Goal: Task Accomplishment & Management: Complete application form

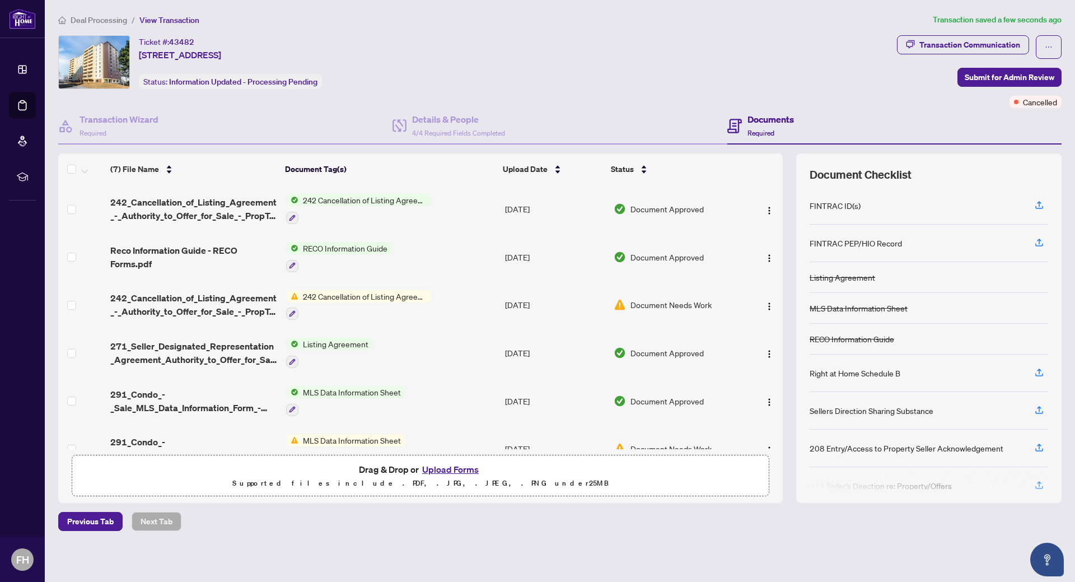
click at [334, 199] on span "242 Cancellation of Listing Agreement - Authority to Offer for Sale" at bounding box center [364, 200] width 133 height 12
click at [321, 263] on span "242 Cancellation of Listing Agreement - Authority to Offer for Sale" at bounding box center [363, 261] width 167 height 25
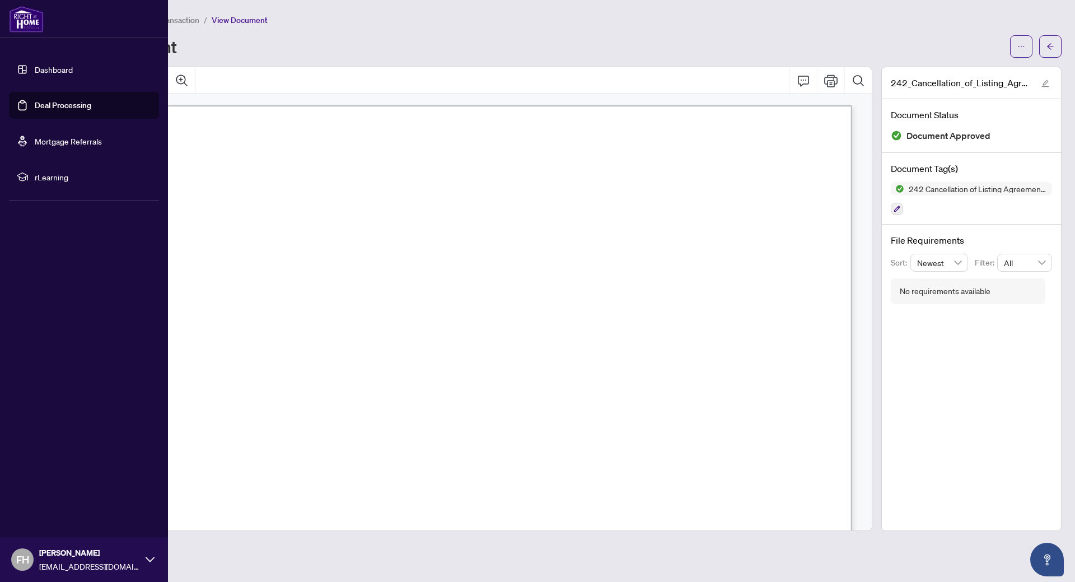
click at [35, 104] on link "Deal Processing" at bounding box center [63, 105] width 57 height 10
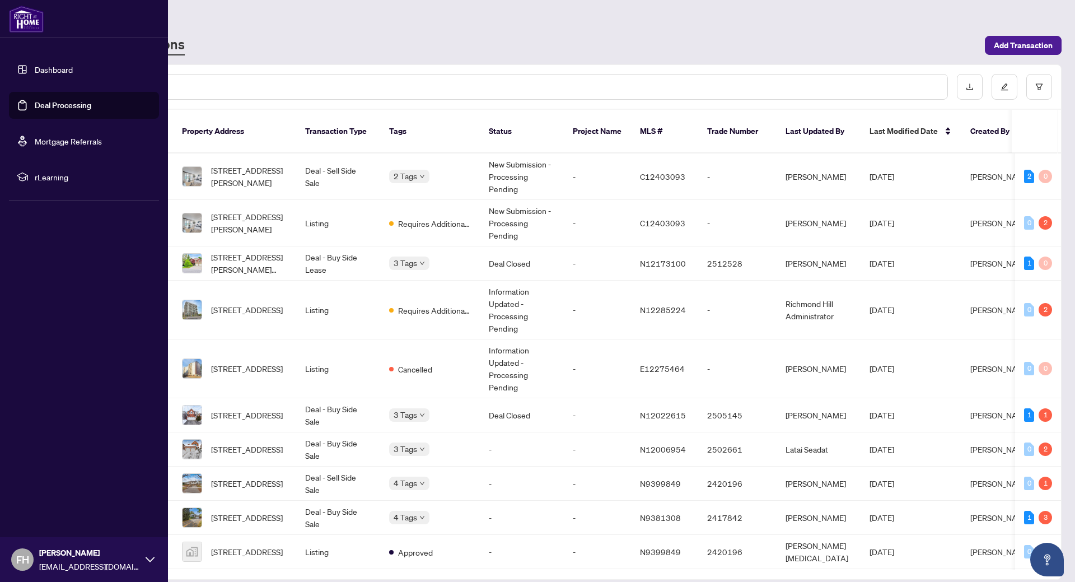
click at [55, 108] on link "Deal Processing" at bounding box center [63, 105] width 57 height 10
click at [52, 106] on link "Deal Processing" at bounding box center [63, 105] width 57 height 10
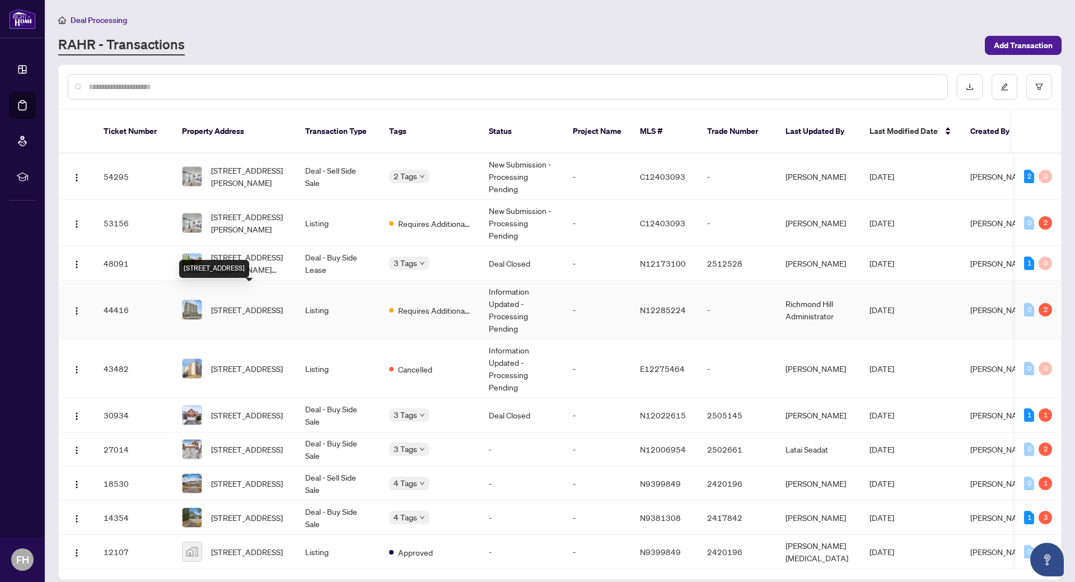
click at [242, 303] on span "[STREET_ADDRESS]" at bounding box center [247, 309] width 72 height 12
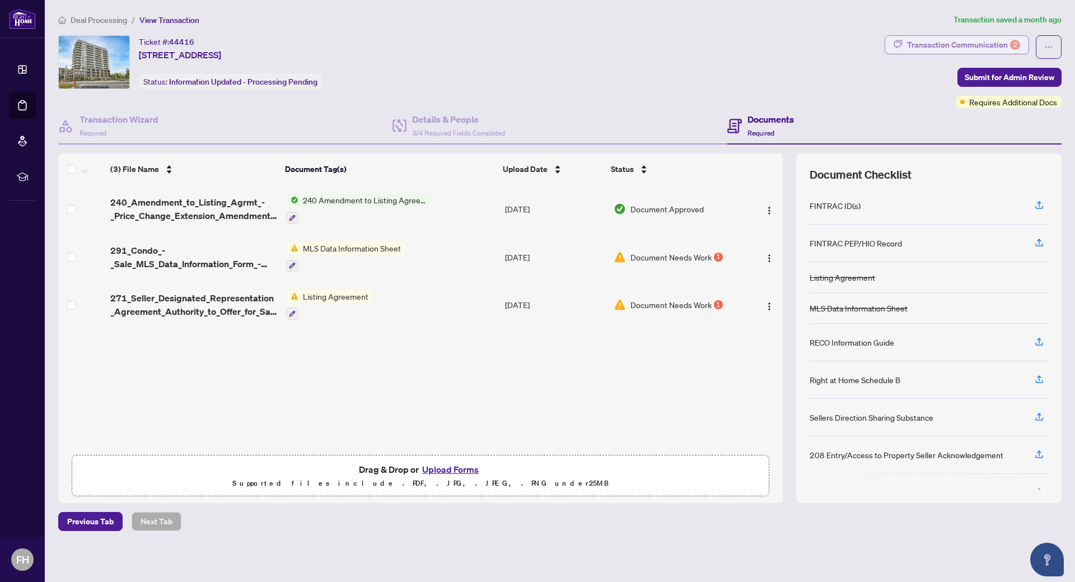
click at [933, 40] on div "Transaction Communication 2" at bounding box center [963, 45] width 113 height 18
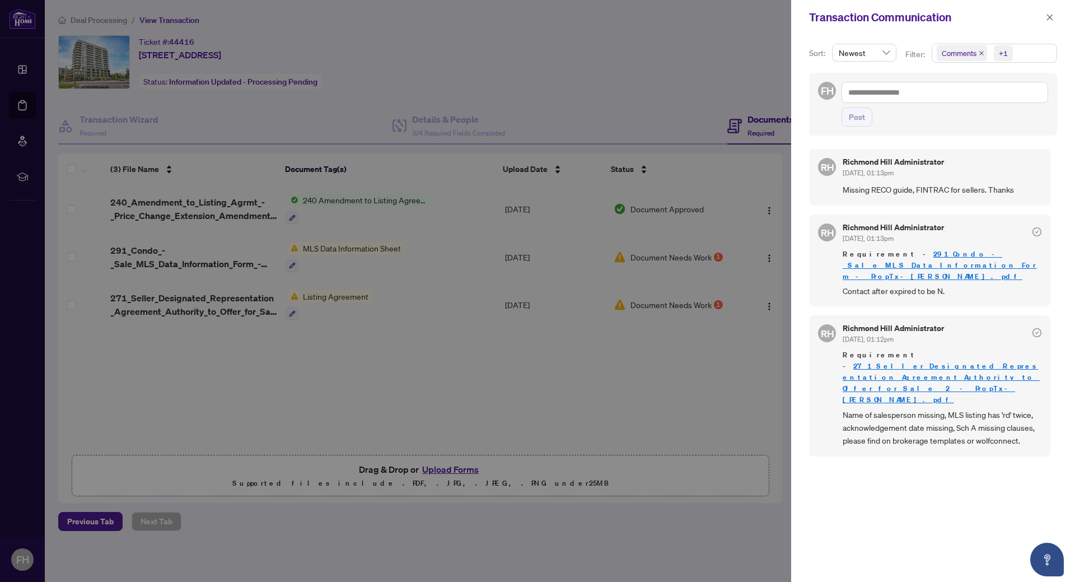
click at [366, 366] on div at bounding box center [537, 291] width 1075 height 582
click at [1049, 20] on icon "close" at bounding box center [1050, 17] width 8 height 8
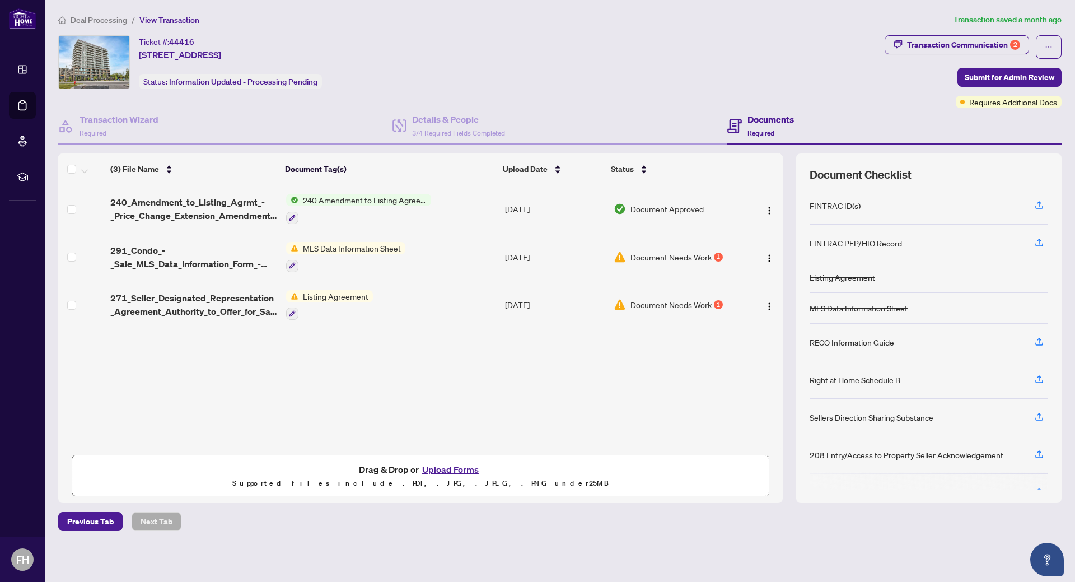
click at [442, 471] on button "Upload Forms" at bounding box center [450, 469] width 63 height 15
click at [330, 200] on span "240 Amendment to Listing Agreement - Authority to Offer for Sale Price Change/E…" at bounding box center [364, 200] width 133 height 12
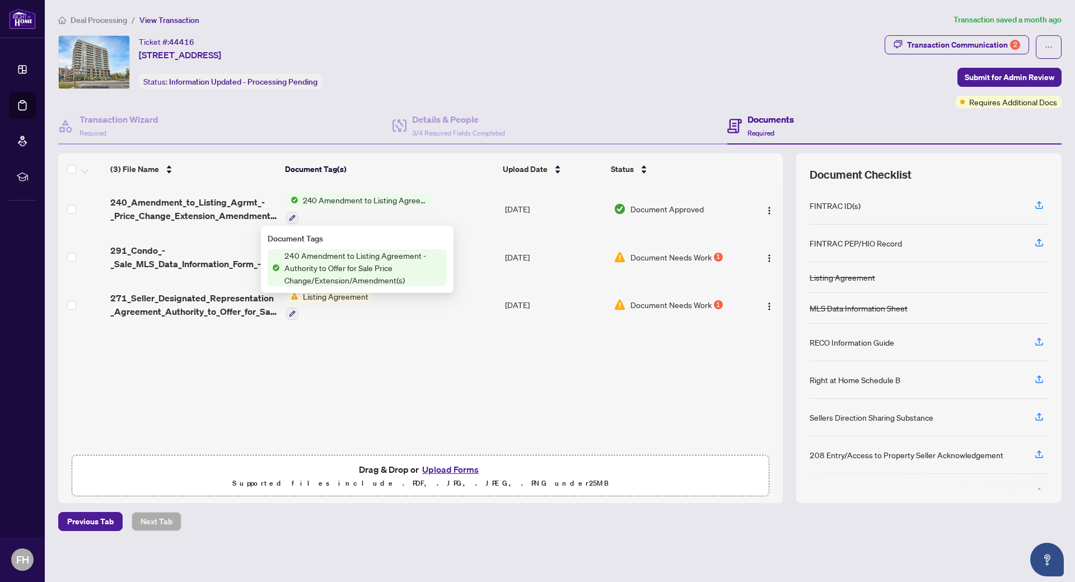
click at [322, 199] on span "240 Amendment to Listing Agreement - Authority to Offer for Sale Price Change/E…" at bounding box center [364, 200] width 133 height 12
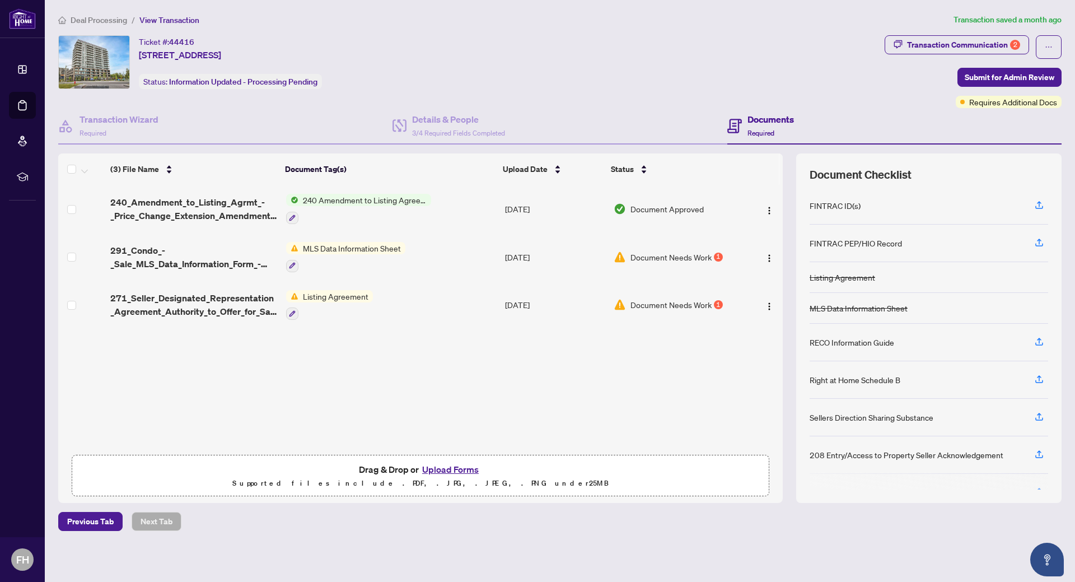
click at [305, 195] on span "240 Amendment to Listing Agreement - Authority to Offer for Sale Price Change/E…" at bounding box center [364, 200] width 133 height 12
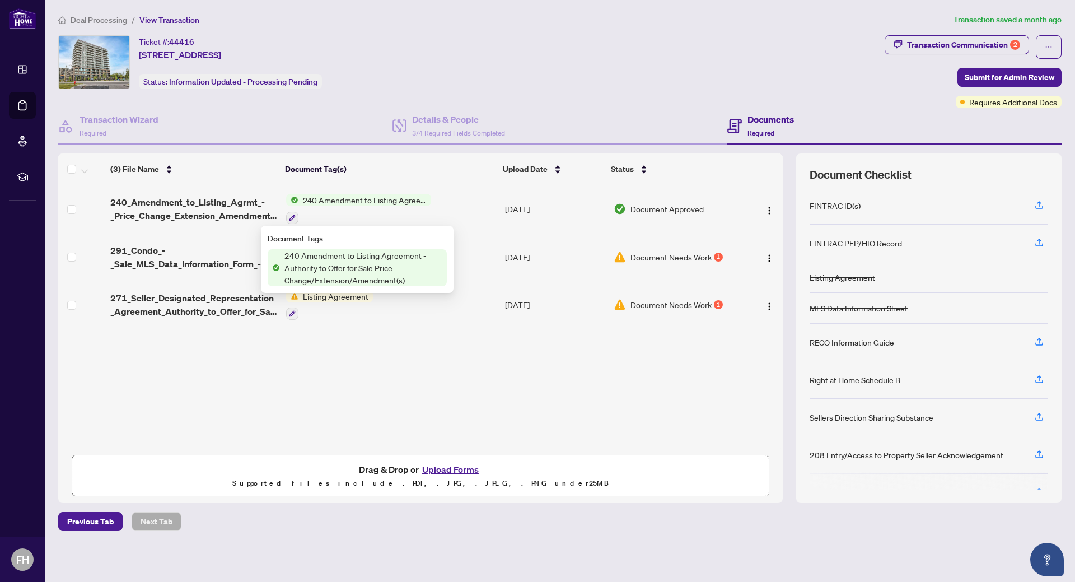
click at [305, 195] on span "240 Amendment to Listing Agreement - Authority to Offer for Sale Price Change/E…" at bounding box center [364, 200] width 133 height 12
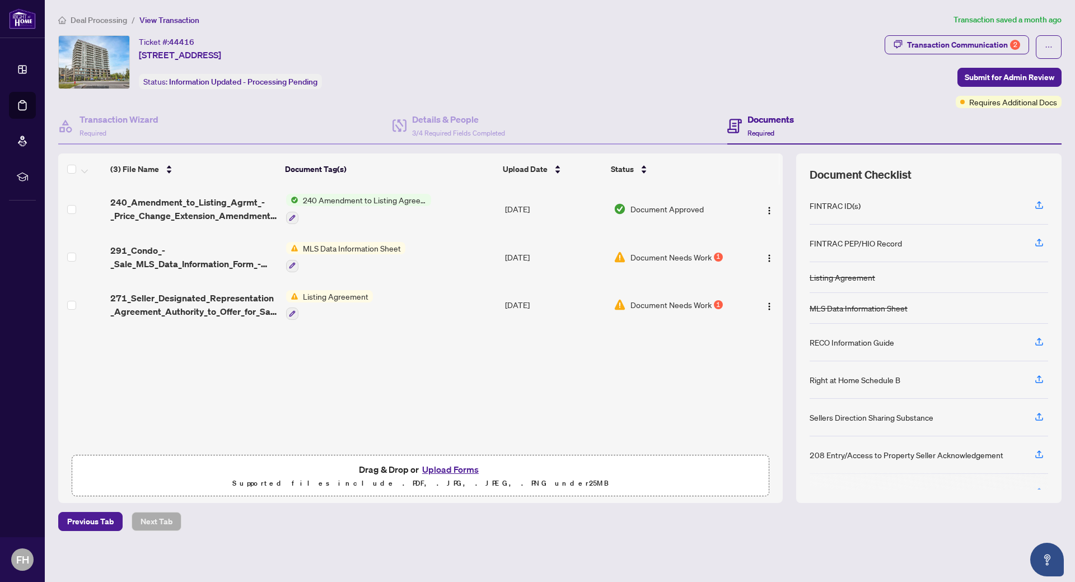
click at [307, 199] on span "240 Amendment to Listing Agreement - Authority to Offer for Sale Price Change/E…" at bounding box center [364, 200] width 133 height 12
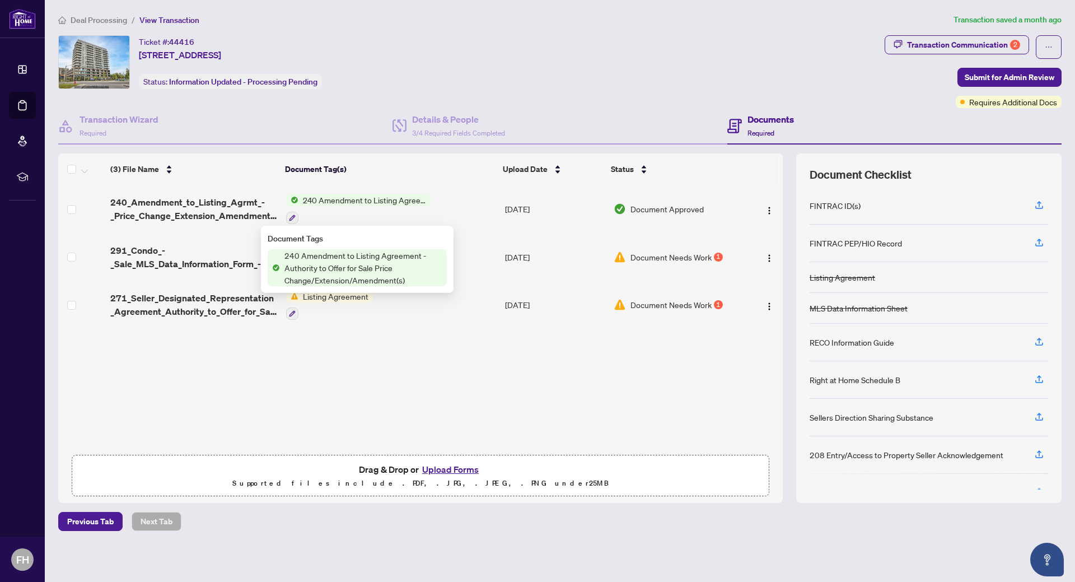
click at [307, 199] on span "240 Amendment to Listing Agreement - Authority to Offer for Sale Price Change/E…" at bounding box center [364, 200] width 133 height 12
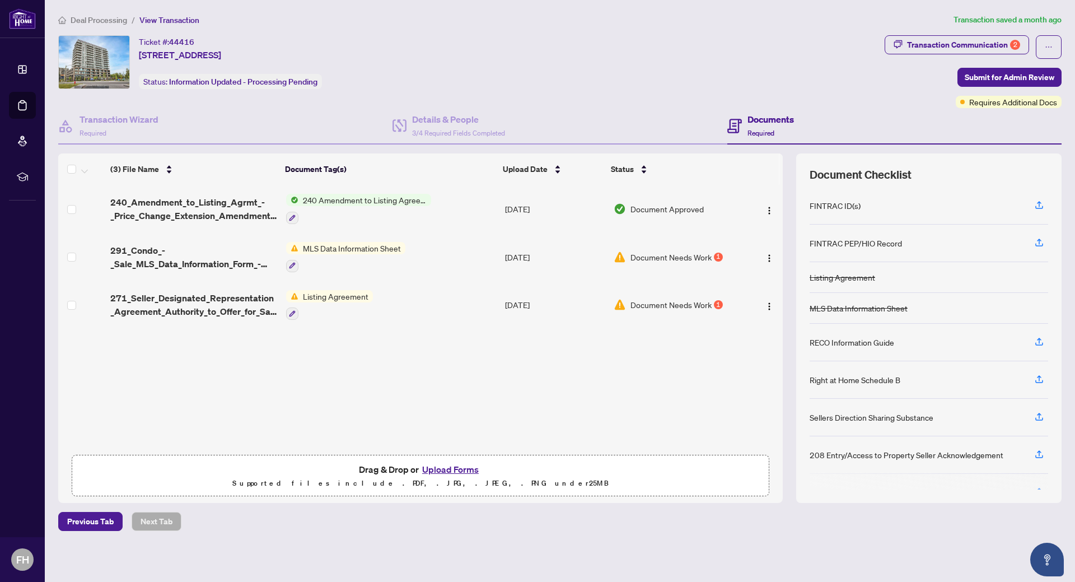
click at [443, 471] on button "Upload Forms" at bounding box center [450, 469] width 63 height 15
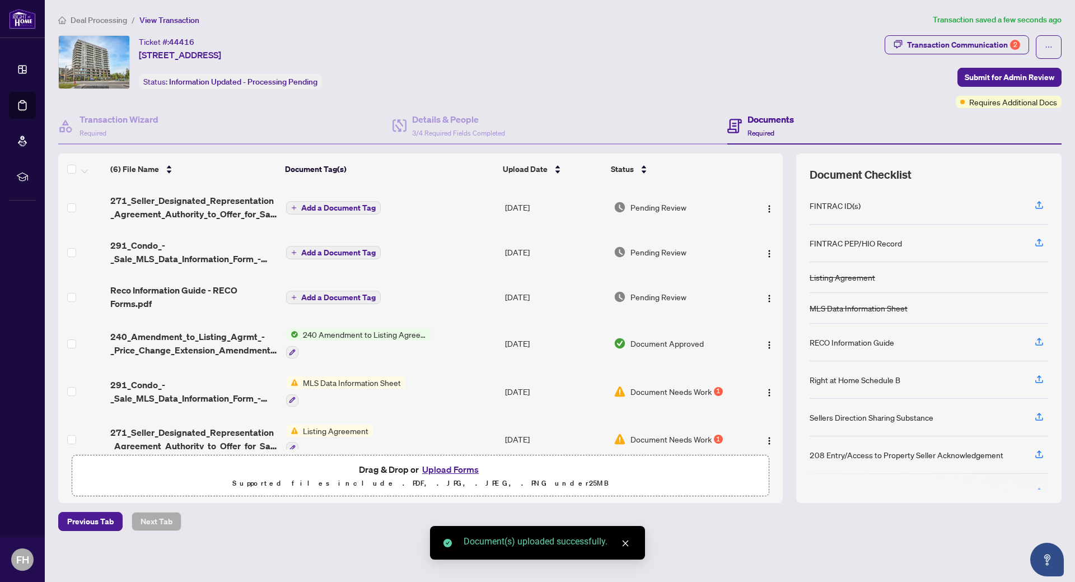
click at [328, 209] on span "Add a Document Tag" at bounding box center [338, 208] width 74 height 8
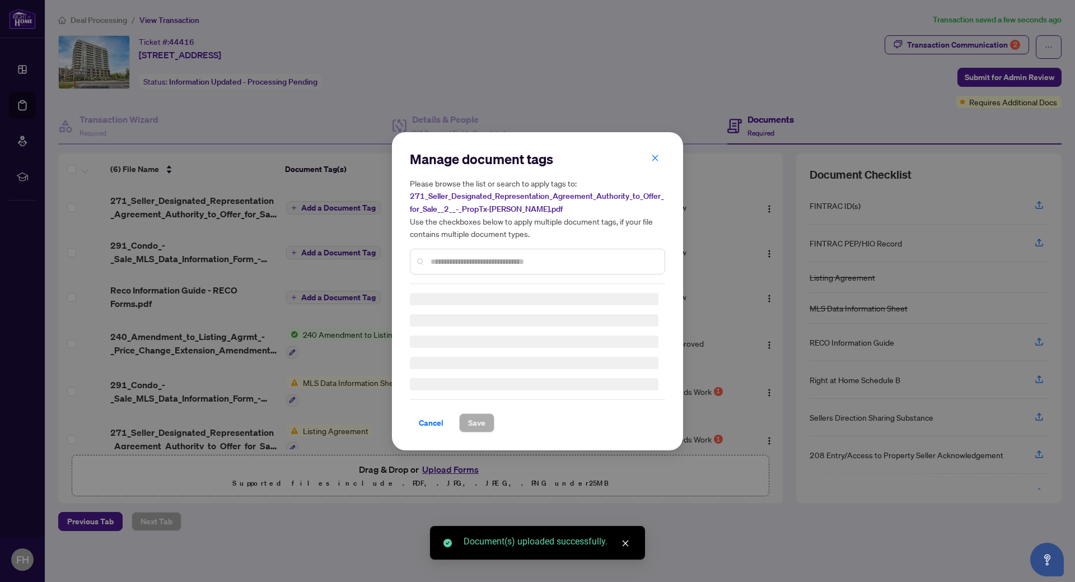
click at [437, 258] on div "Manage document tags Please browse the list or search to apply tags to: 271_Sel…" at bounding box center [537, 217] width 255 height 134
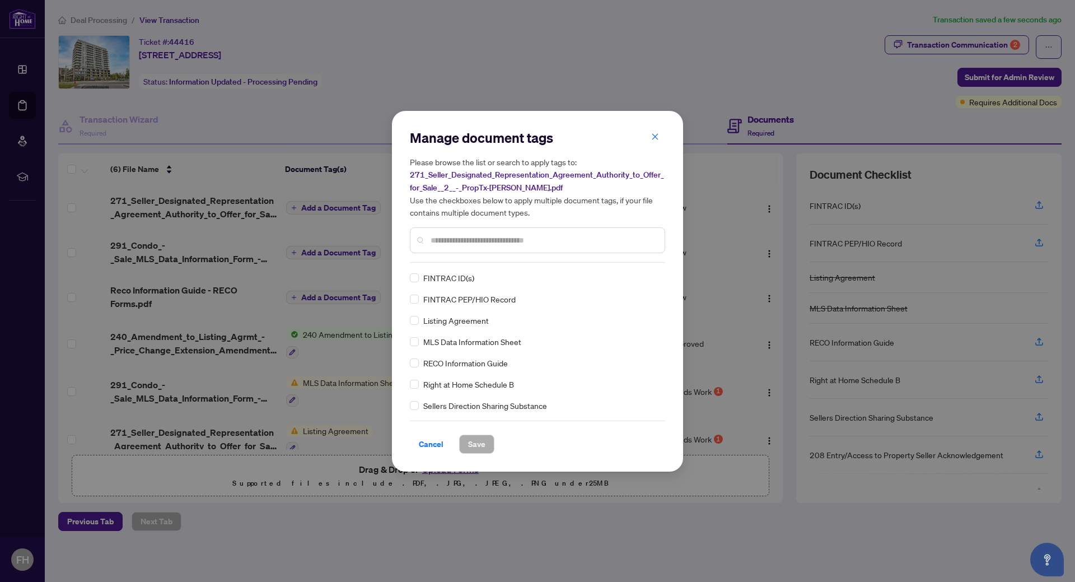
click at [437, 235] on input "text" at bounding box center [543, 240] width 225 height 12
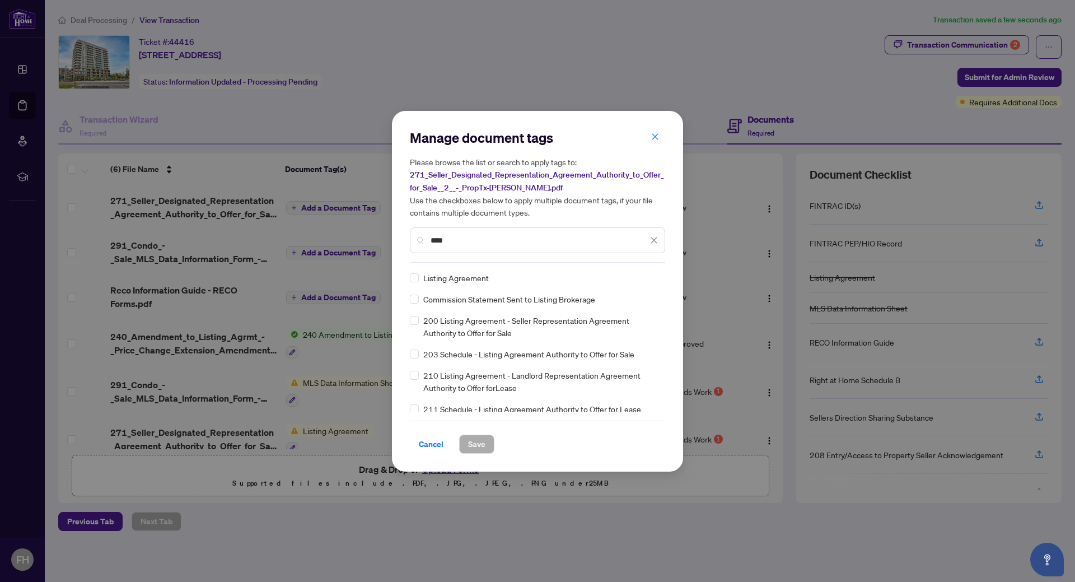
type input "****"
click at [419, 278] on div "Listing Agreement" at bounding box center [534, 278] width 249 height 12
click at [472, 443] on span "Save" at bounding box center [476, 444] width 17 height 18
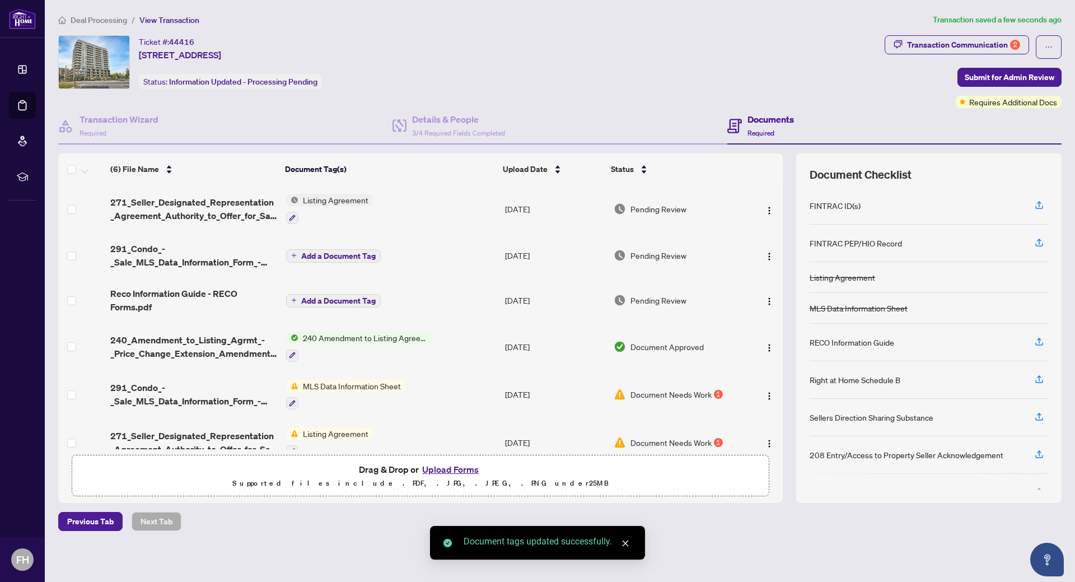
click at [329, 252] on span "Add a Document Tag" at bounding box center [338, 256] width 74 height 8
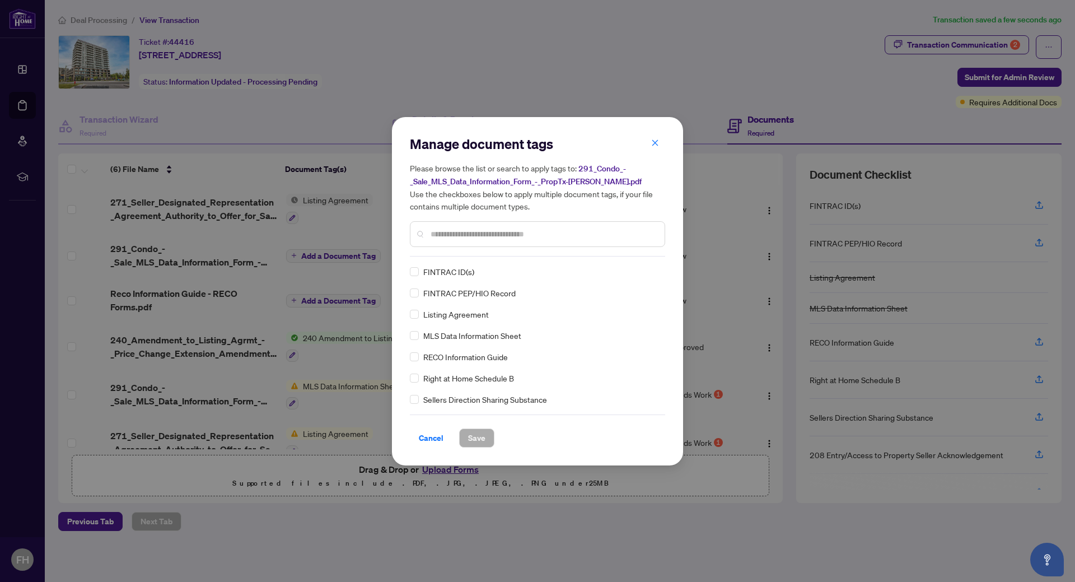
click at [445, 259] on div "Manage document tags Please browse the list or search to apply tags to: 291_Con…" at bounding box center [537, 291] width 255 height 312
click at [445, 237] on input "text" at bounding box center [543, 234] width 225 height 12
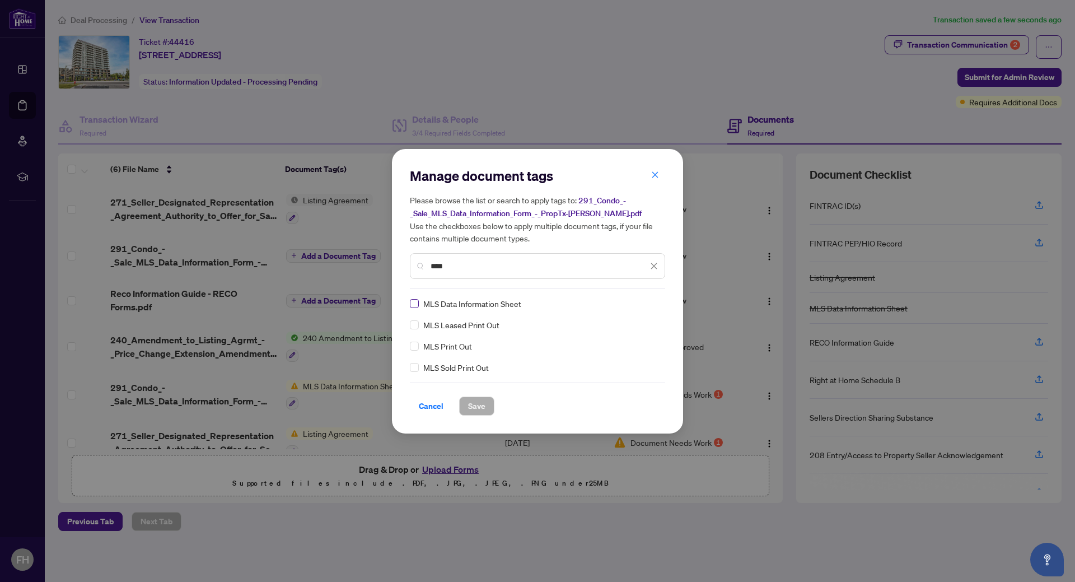
type input "***"
click at [470, 403] on span "Save" at bounding box center [476, 406] width 17 height 18
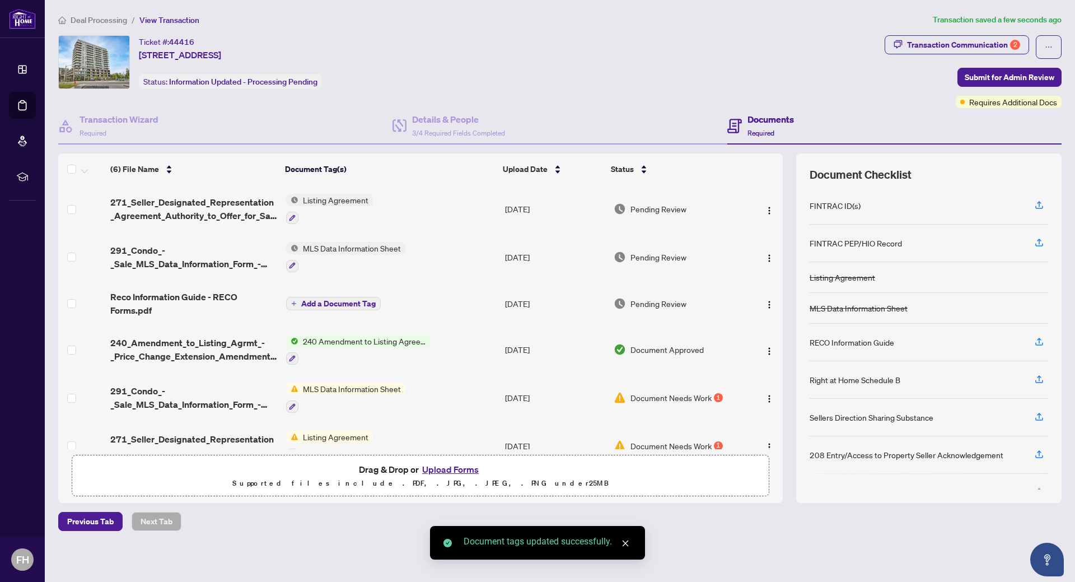
click at [342, 303] on span "Add a Document Tag" at bounding box center [338, 304] width 74 height 8
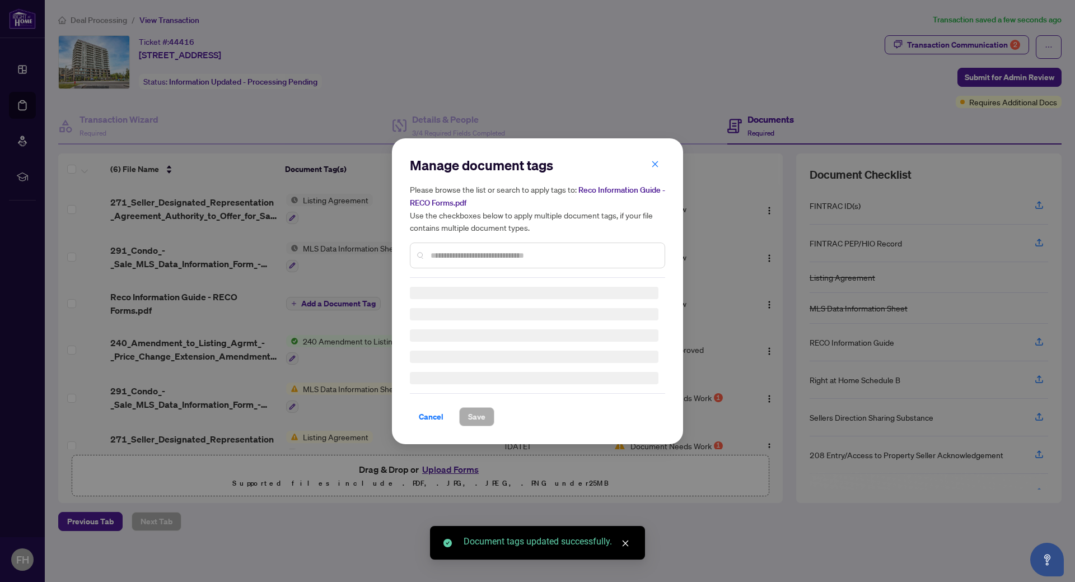
click at [437, 260] on input "text" at bounding box center [543, 255] width 225 height 12
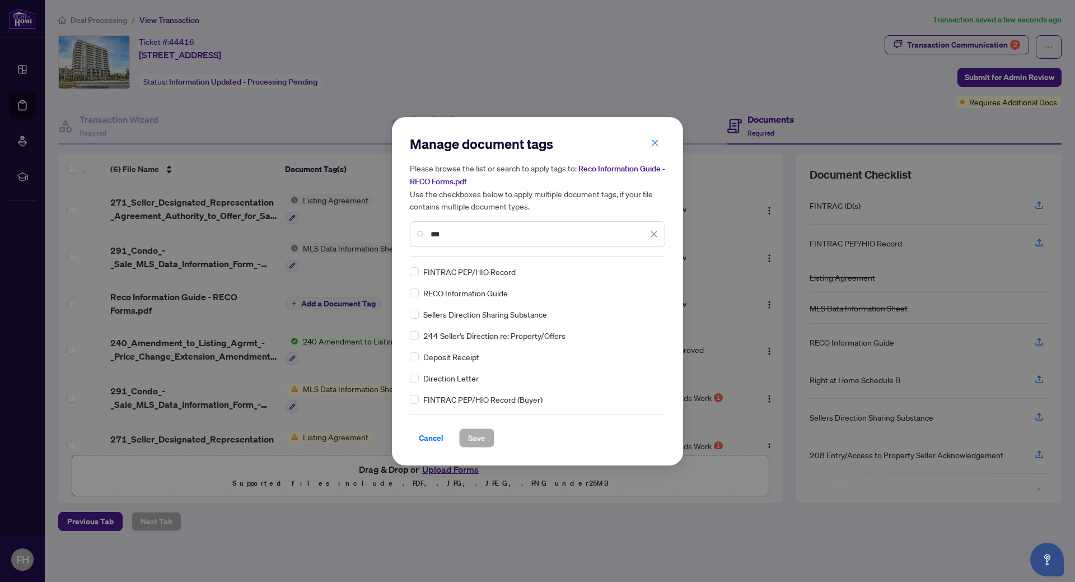
type input "***"
click at [478, 441] on span "Save" at bounding box center [476, 438] width 17 height 18
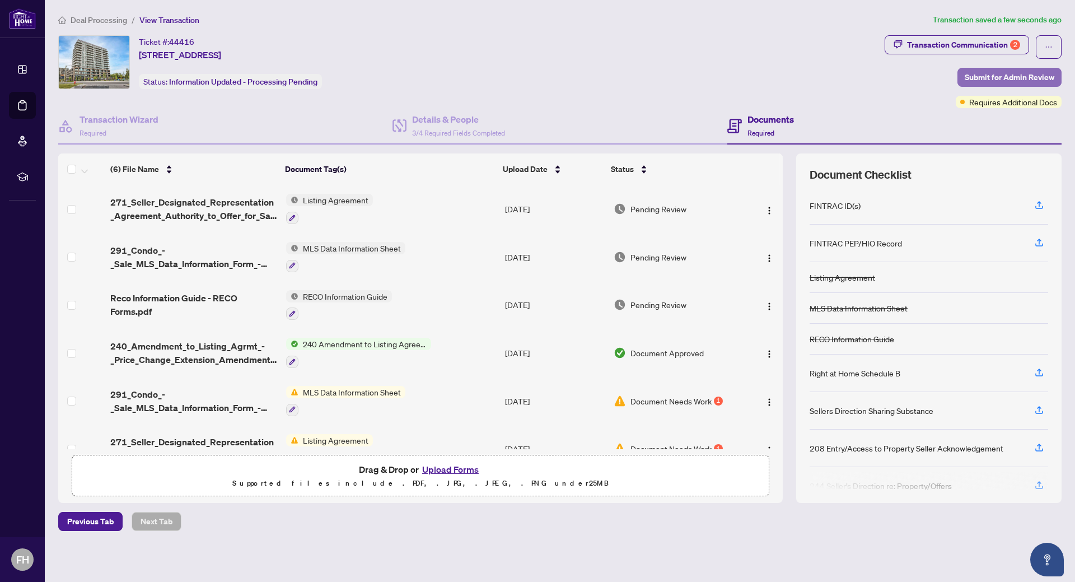
click at [982, 74] on span "Submit for Admin Review" at bounding box center [1010, 77] width 90 height 18
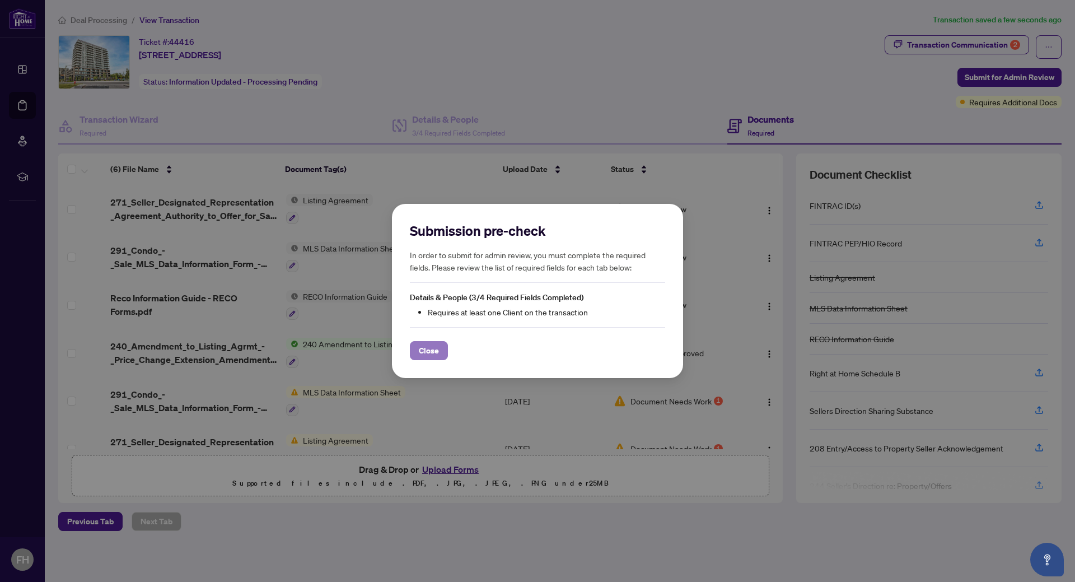
click at [437, 347] on span "Close" at bounding box center [429, 351] width 20 height 18
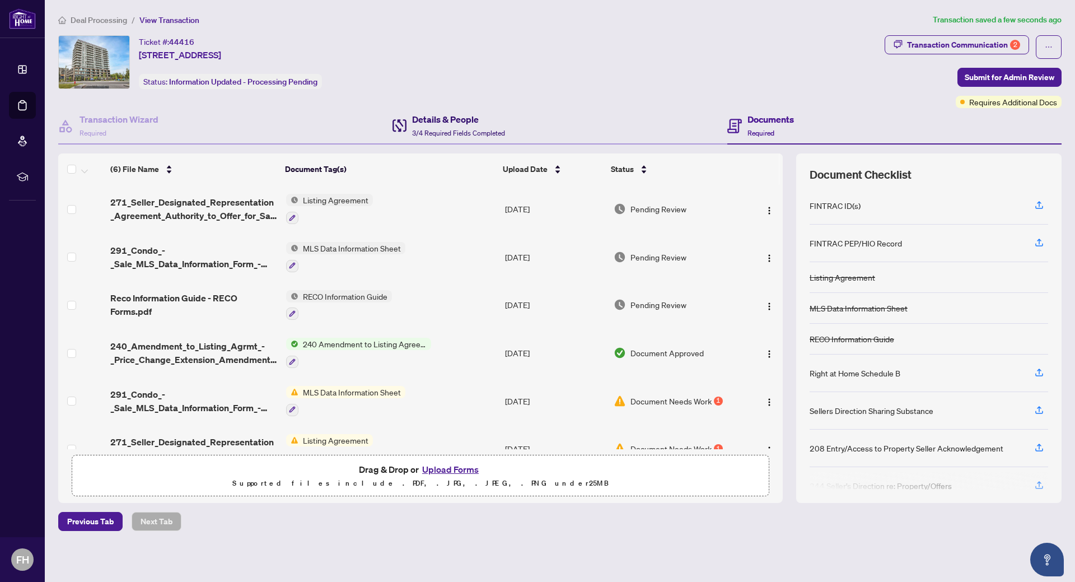
click at [428, 126] on div "Details & People 3/4 Required Fields Completed" at bounding box center [458, 126] width 93 height 26
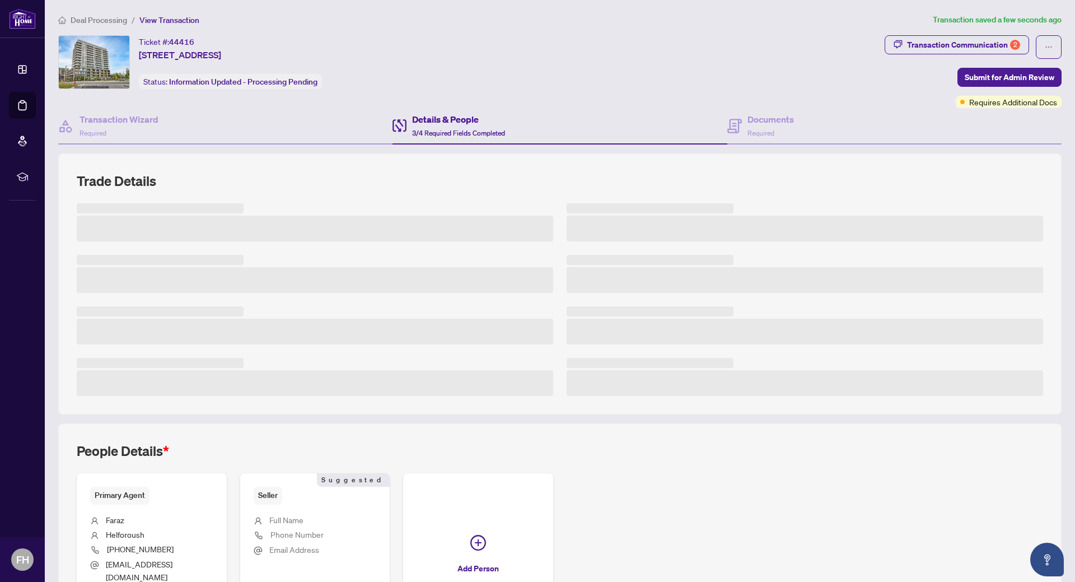
scroll to position [105, 0]
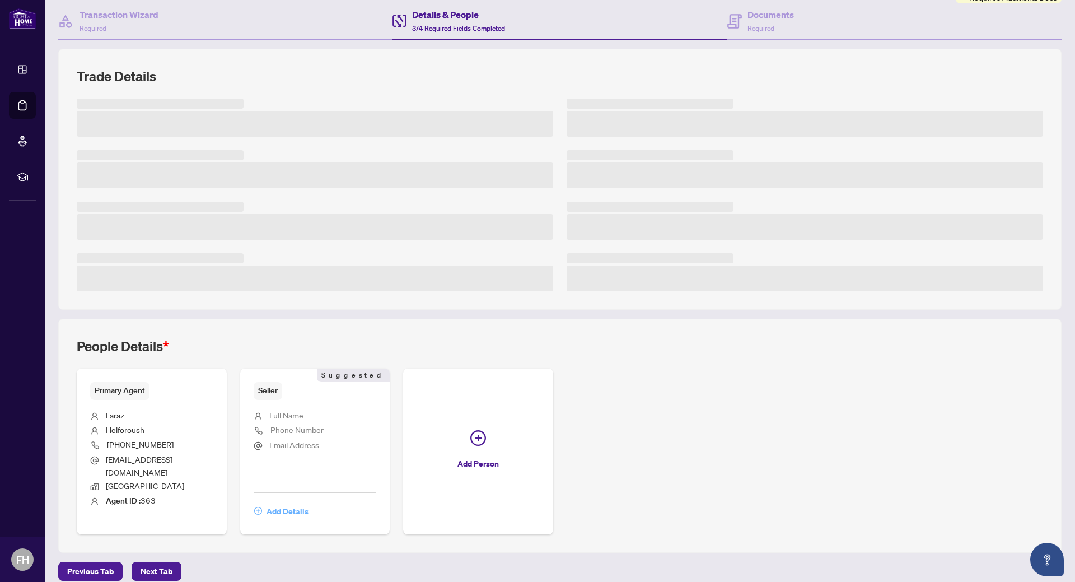
click at [279, 502] on span "Add Details" at bounding box center [288, 511] width 42 height 18
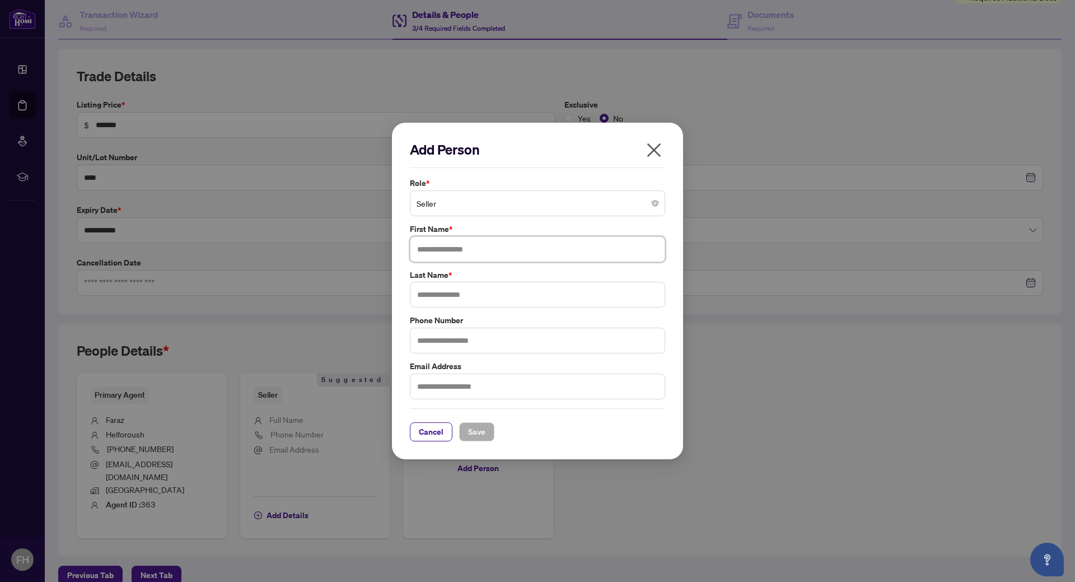
click at [445, 256] on input "text" at bounding box center [537, 249] width 255 height 26
type input "****"
click at [433, 296] on input "text" at bounding box center [537, 295] width 255 height 26
type input "*******"
click at [481, 429] on span "Save" at bounding box center [476, 432] width 17 height 18
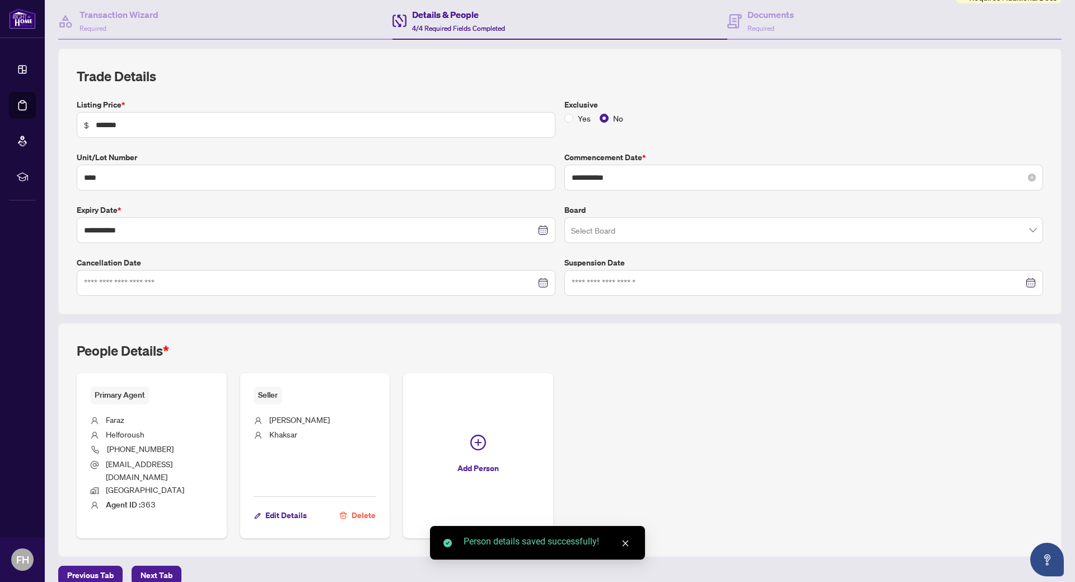
scroll to position [0, 0]
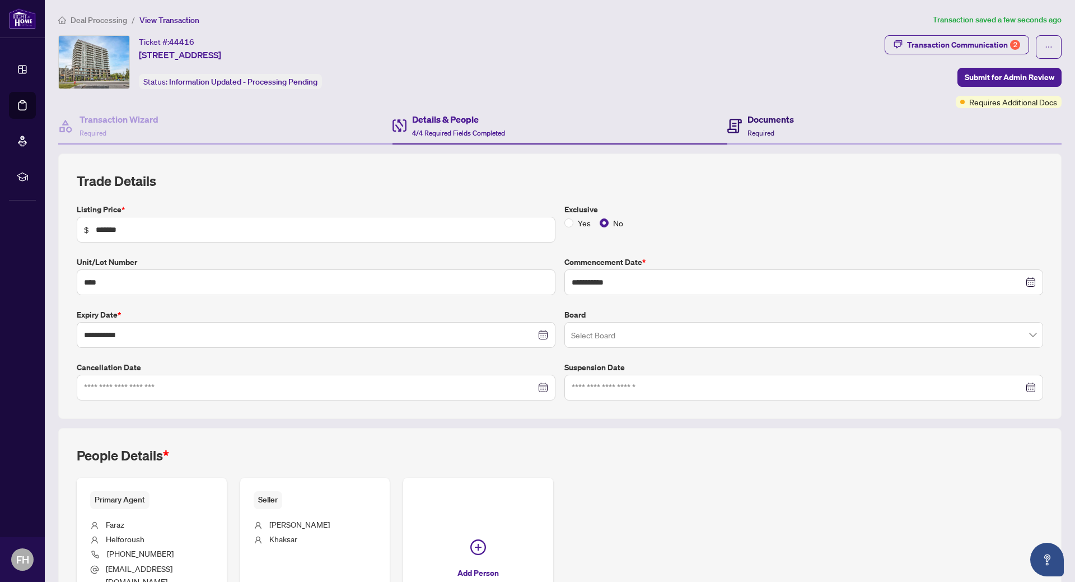
click at [761, 118] on h4 "Documents" at bounding box center [770, 119] width 46 height 13
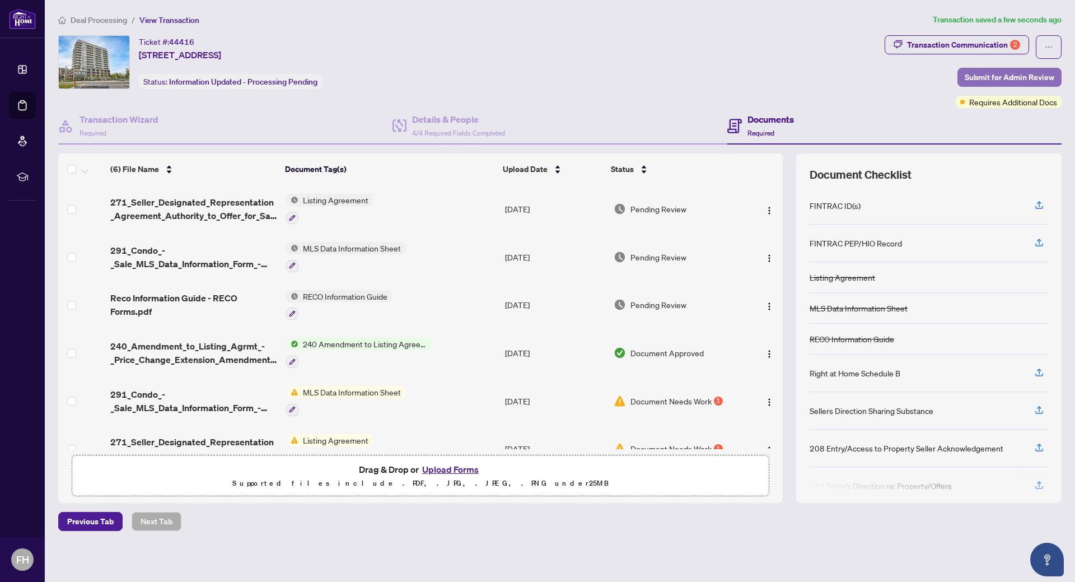
click at [1011, 72] on span "Submit for Admin Review" at bounding box center [1010, 77] width 90 height 18
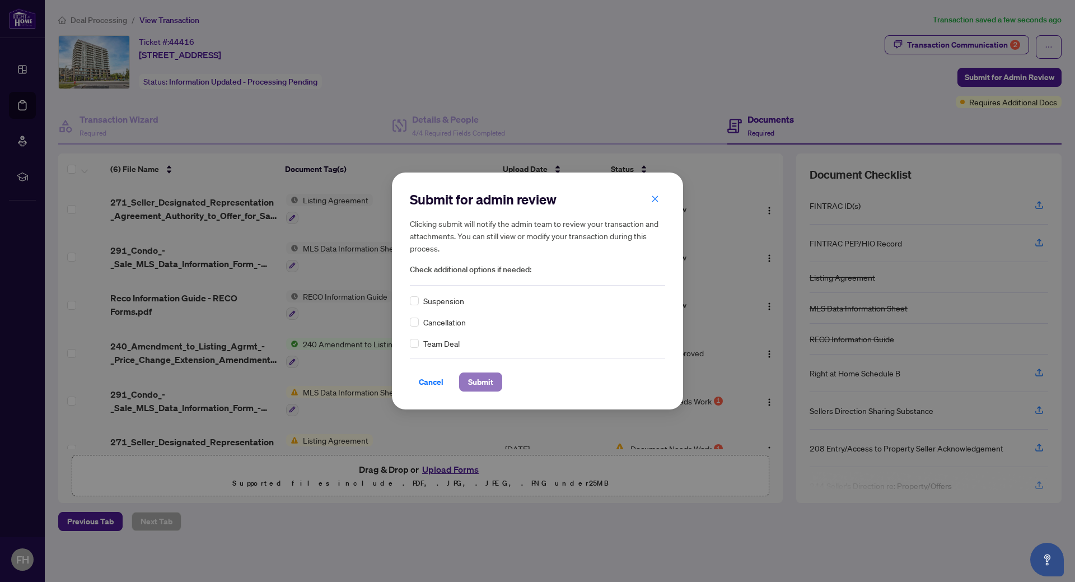
click at [479, 385] on span "Submit" at bounding box center [480, 382] width 25 height 18
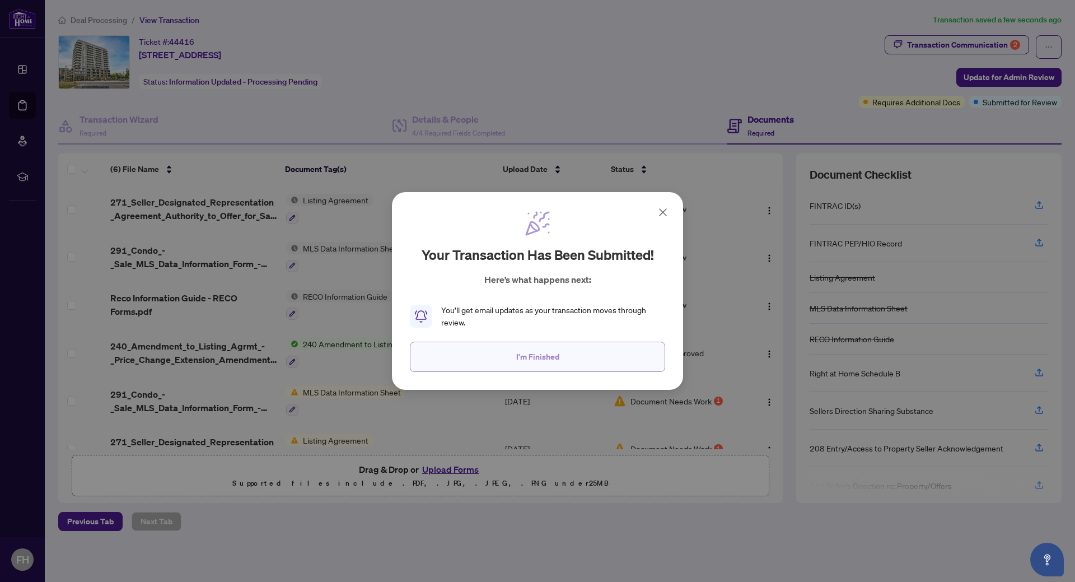
click at [544, 362] on span "I'm Finished" at bounding box center [537, 357] width 43 height 18
